Goal: Transaction & Acquisition: Subscribe to service/newsletter

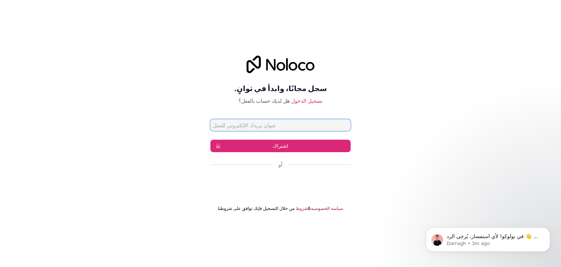
click at [288, 130] on input "عنوان البريد الإلكتروني" at bounding box center [280, 125] width 140 height 12
type input "[EMAIL_ADDRESS][DOMAIN_NAME]"
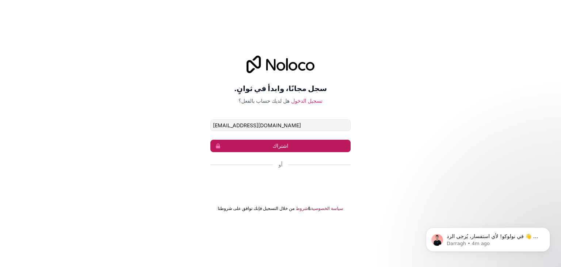
click at [284, 148] on font "اشتراك" at bounding box center [281, 145] width 16 height 6
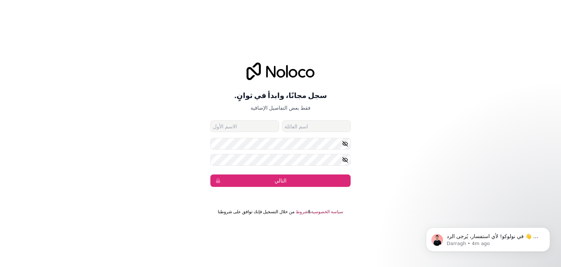
click at [256, 126] on input "الاسم الأول" at bounding box center [244, 126] width 69 height 12
click at [268, 162] on form "[EMAIL_ADDRESS][DOMAIN_NAME] التالي" at bounding box center [280, 153] width 140 height 66
click at [210, 157] on div "سجل مجانًا، وابدأ في ثوانٍ. فقط بعض التفاصيل الإضافية [EMAIL_ADDRESS][DOMAIN_NA…" at bounding box center [280, 124] width 561 height 145
click at [234, 156] on div "سجل مجانًا، وابدأ في ثوانٍ. فقط بعض التفاصيل الإضافية [EMAIL_ADDRESS][DOMAIN_NA…" at bounding box center [280, 124] width 561 height 145
drag, startPoint x: 210, startPoint y: 157, endPoint x: 206, endPoint y: 158, distance: 4.4
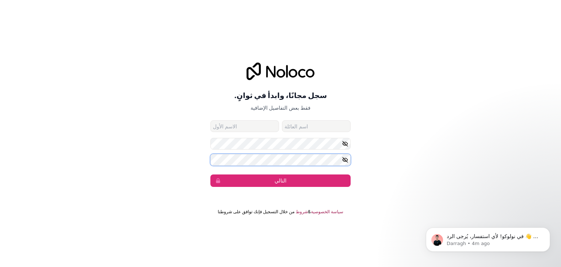
click at [206, 158] on div "سجل مجانًا، وابدأ في ثوانٍ. فقط بعض التفاصيل الإضافية [EMAIL_ADDRESS][DOMAIN_NA…" at bounding box center [280, 124] width 561 height 145
drag, startPoint x: 206, startPoint y: 158, endPoint x: 200, endPoint y: 157, distance: 5.3
click at [200, 157] on div "سجل مجانًا، وابدأ في ثوانٍ. فقط بعض التفاصيل الإضافية [EMAIL_ADDRESS][DOMAIN_NA…" at bounding box center [280, 124] width 561 height 145
click at [210, 158] on div "سجل مجانًا، وابدأ في ثوانٍ. فقط بعض التفاصيل الإضافية [EMAIL_ADDRESS][DOMAIN_NA…" at bounding box center [280, 124] width 561 height 145
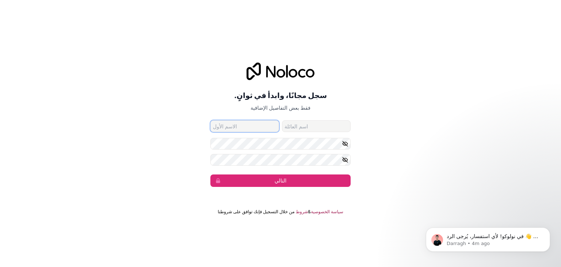
click at [269, 129] on input "الاسم الأول" at bounding box center [244, 126] width 69 height 12
type input "badr"
click at [296, 127] on input "اسم العائلة" at bounding box center [316, 126] width 69 height 12
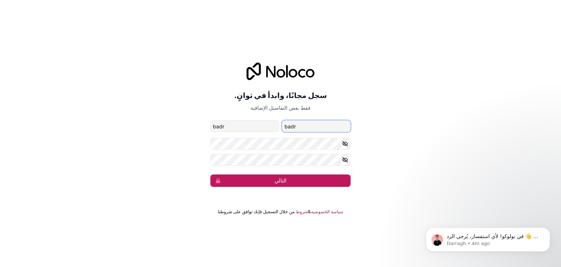
type input "badr"
click at [304, 180] on button "التالي" at bounding box center [280, 180] width 140 height 12
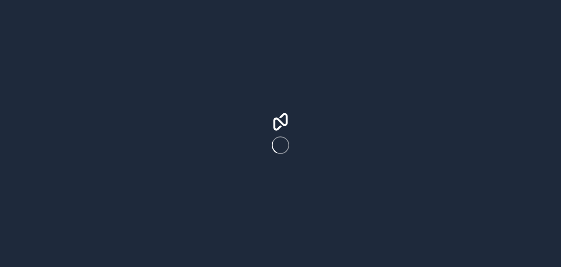
click at [304, 146] on div at bounding box center [280, 133] width 561 height 267
click at [496, 84] on div at bounding box center [280, 133] width 561 height 267
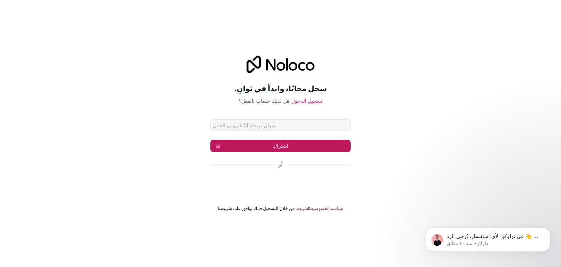
type input "[EMAIL_ADDRESS][DOMAIN_NAME]"
